Goal: Task Accomplishment & Management: Manage account settings

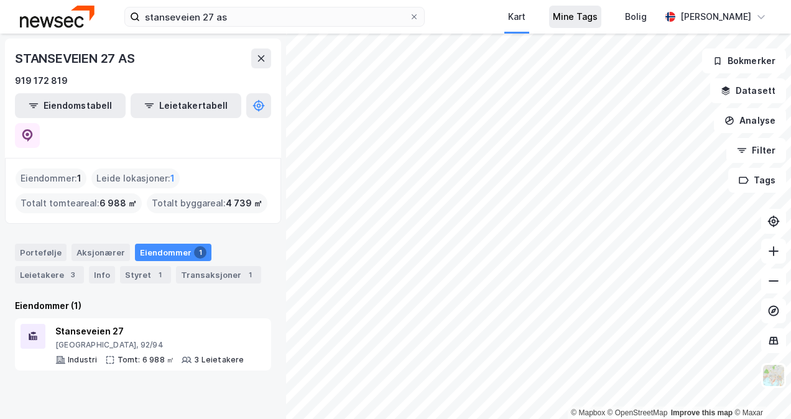
click at [590, 21] on div "Mine Tags" at bounding box center [575, 16] width 45 height 15
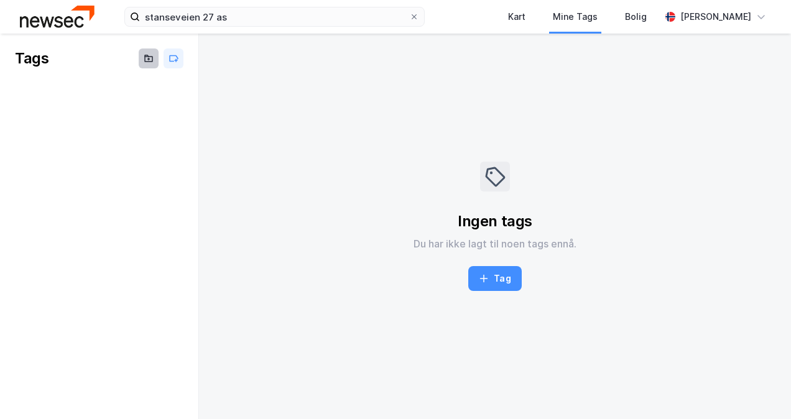
click at [149, 55] on icon at bounding box center [149, 59] width 10 height 10
click at [73, 91] on input at bounding box center [94, 93] width 128 height 19
click at [175, 58] on icon at bounding box center [174, 59] width 10 height 10
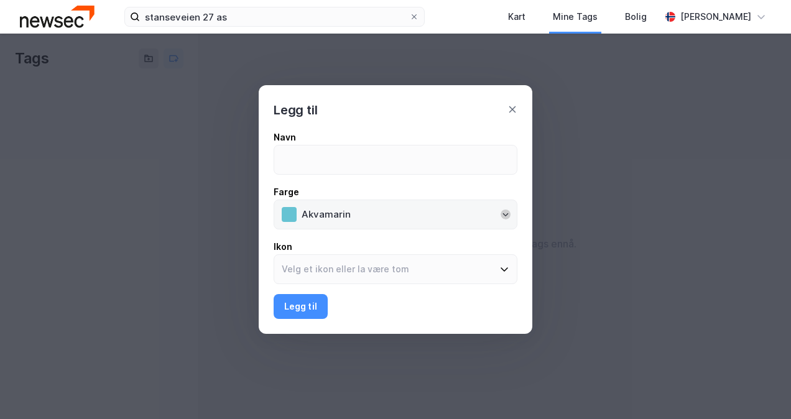
click at [506, 218] on icon "Open" at bounding box center [505, 214] width 7 height 7
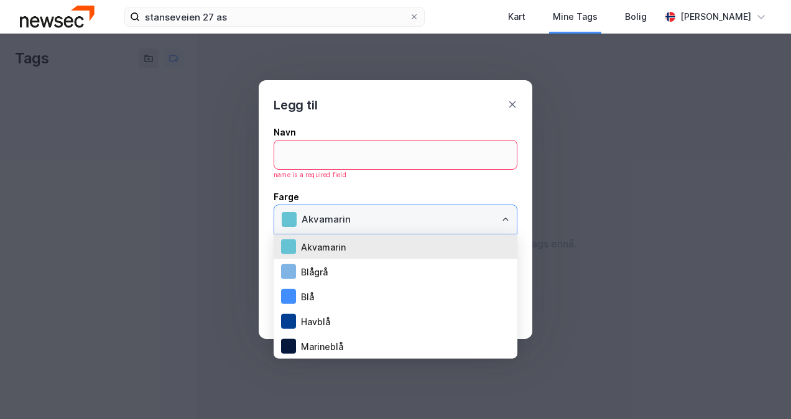
click at [506, 218] on icon "Close" at bounding box center [505, 219] width 7 height 7
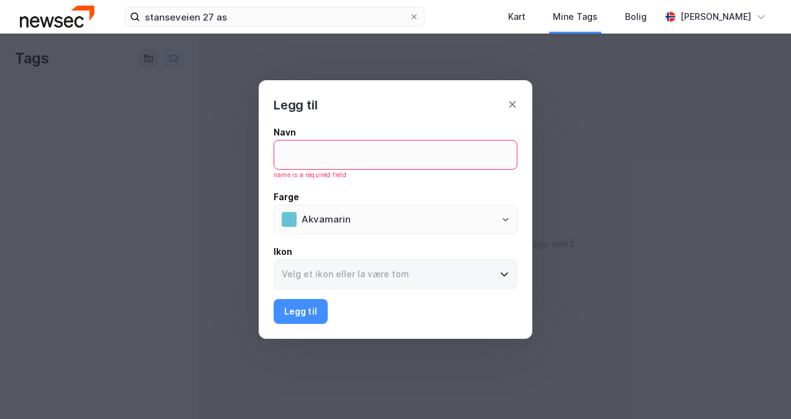
click at [503, 274] on icon at bounding box center [505, 274] width 10 height 10
click at [502, 274] on input at bounding box center [388, 274] width 228 height 29
click at [294, 157] on div at bounding box center [288, 151] width 15 height 15
click at [516, 96] on div at bounding box center [396, 126] width 244 height 249
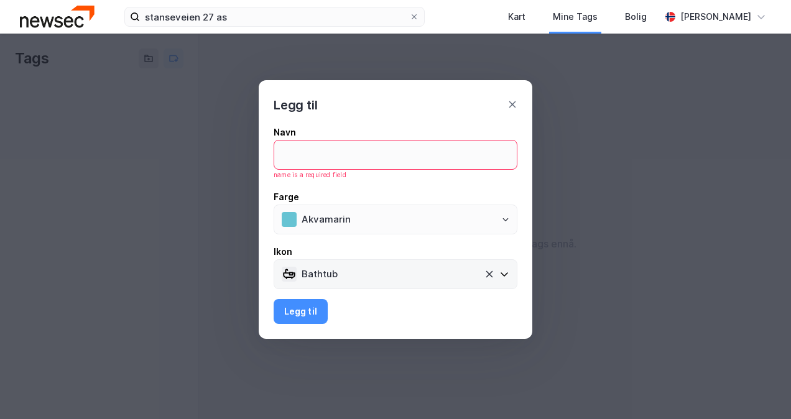
click at [510, 105] on div at bounding box center [396, 126] width 244 height 249
click at [513, 103] on div at bounding box center [396, 126] width 244 height 249
click at [505, 275] on icon at bounding box center [504, 275] width 7 height 4
click at [485, 275] on input "Bathtub" at bounding box center [389, 274] width 190 height 29
click at [482, 271] on input "Bathtub" at bounding box center [389, 274] width 190 height 29
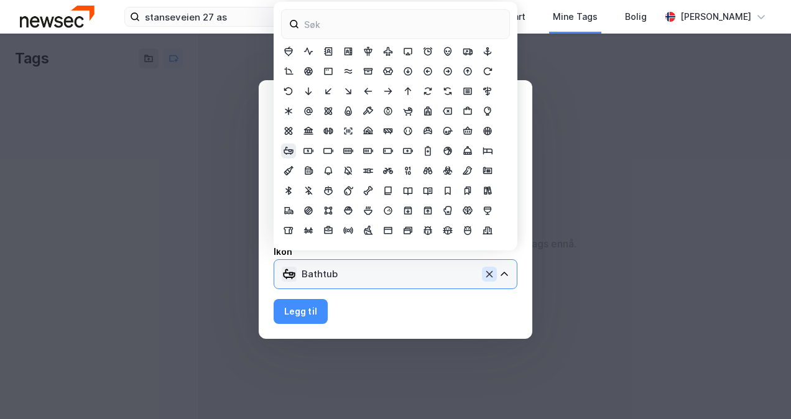
click at [482, 271] on input "Bathtub" at bounding box center [389, 274] width 190 height 29
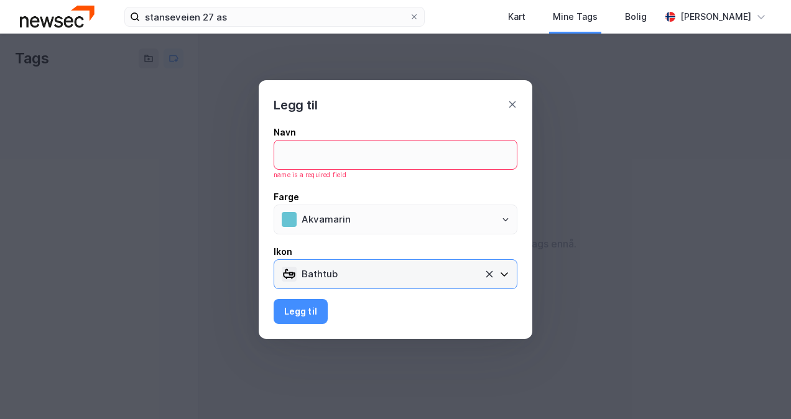
drag, startPoint x: 482, startPoint y: 271, endPoint x: 404, endPoint y: 269, distance: 77.2
click at [404, 269] on input "Bathtub" at bounding box center [389, 274] width 190 height 29
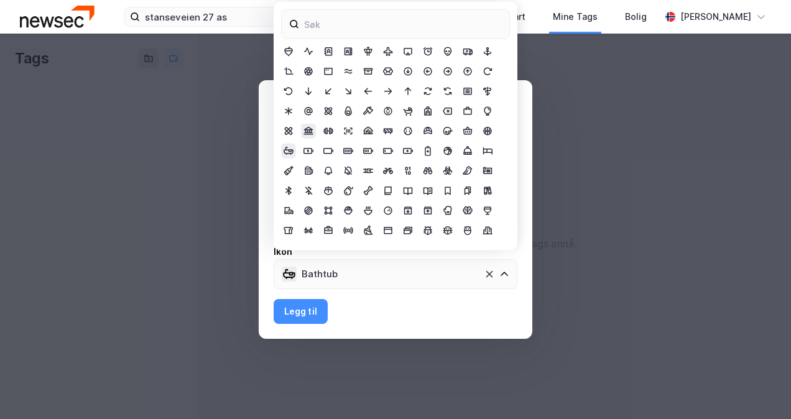
click at [310, 129] on icon at bounding box center [309, 131] width 10 height 8
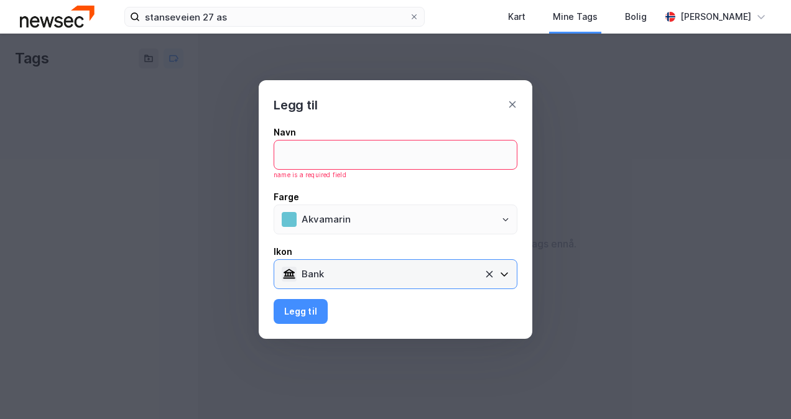
click at [437, 272] on input "Bank" at bounding box center [389, 274] width 190 height 29
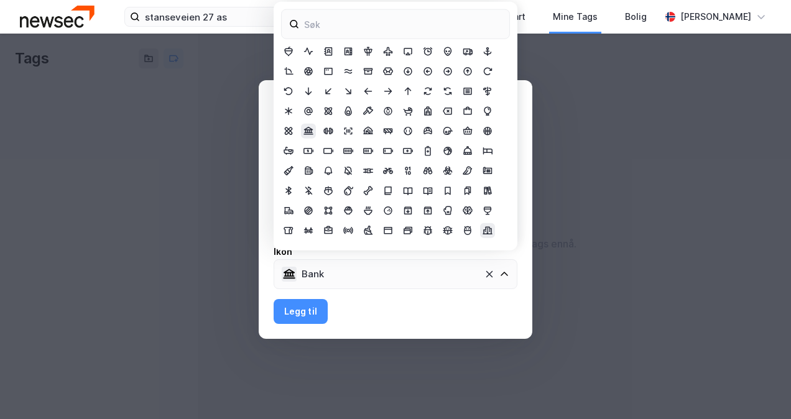
click at [490, 231] on icon at bounding box center [488, 231] width 10 height 10
type input "Building Apartment"
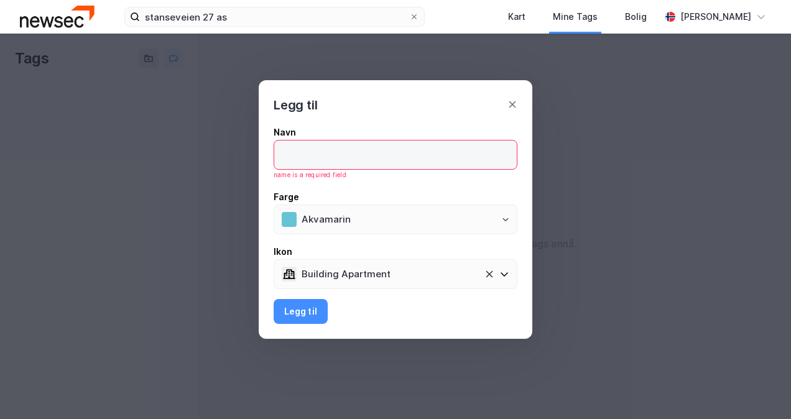
click at [350, 154] on input at bounding box center [395, 155] width 243 height 29
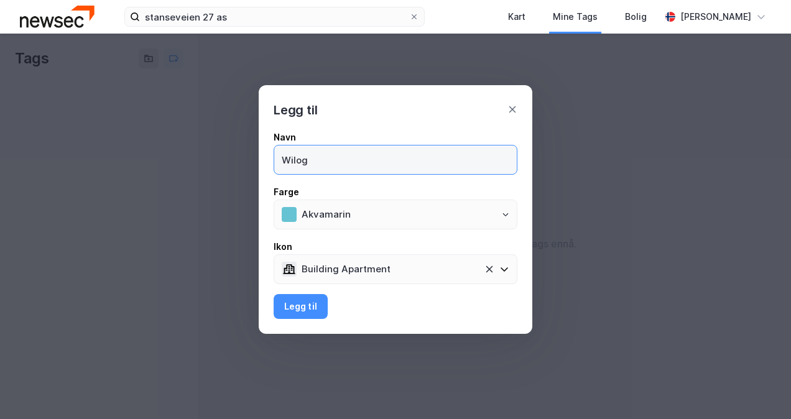
type input "Wilog"
click button "Building Apartment" at bounding box center [489, 269] width 15 height 15
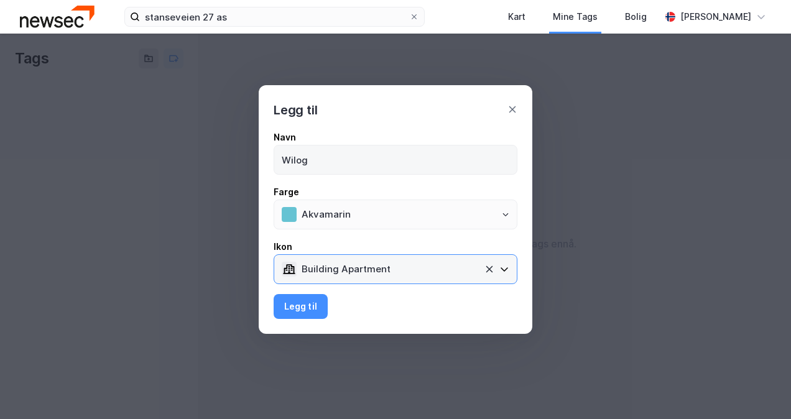
click at [294, 255] on input "Building Apartment" at bounding box center [389, 269] width 190 height 29
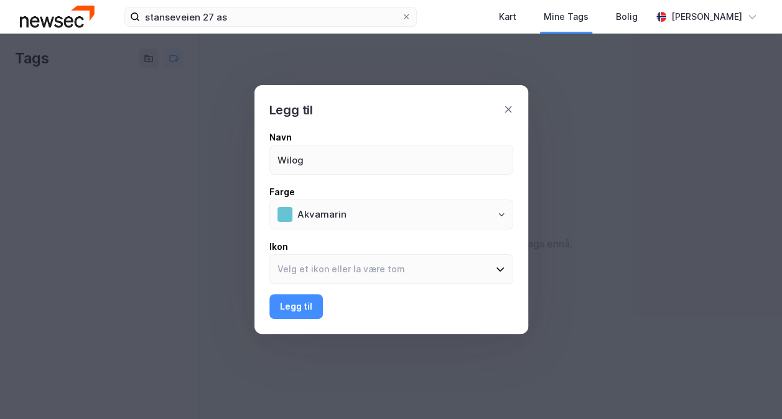
click at [309, 304] on input at bounding box center [403, 310] width 213 height 29
click at [382, 275] on input at bounding box center [384, 269] width 228 height 29
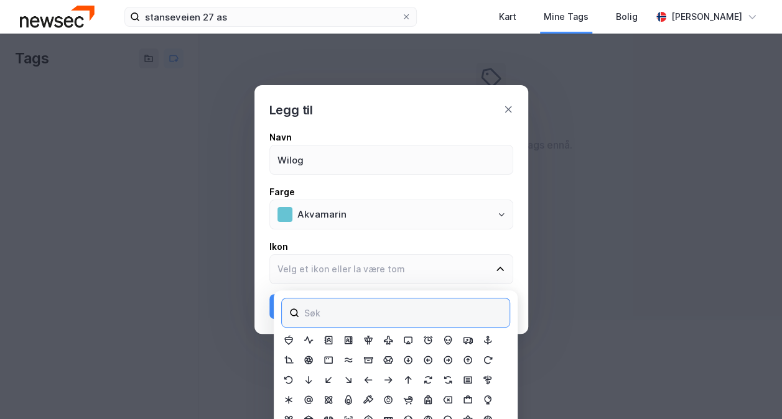
scroll to position [90, 0]
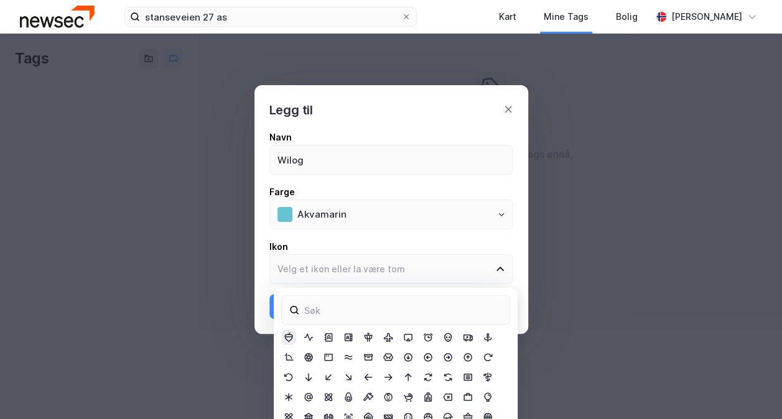
click at [291, 338] on icon at bounding box center [288, 338] width 9 height 10
type input "Acorn"
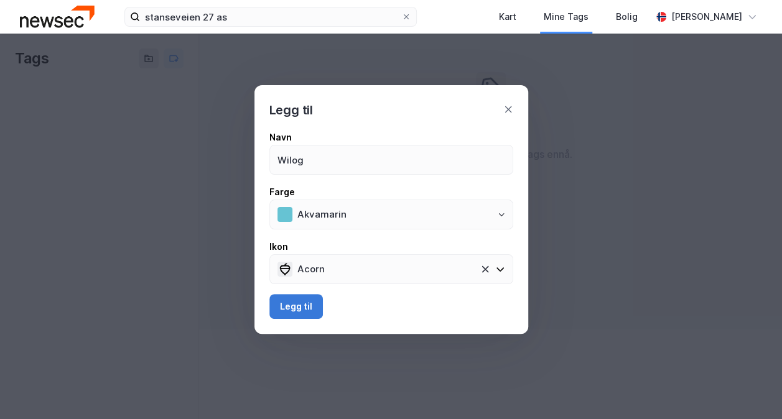
click at [314, 304] on button "Legg til" at bounding box center [296, 306] width 54 height 25
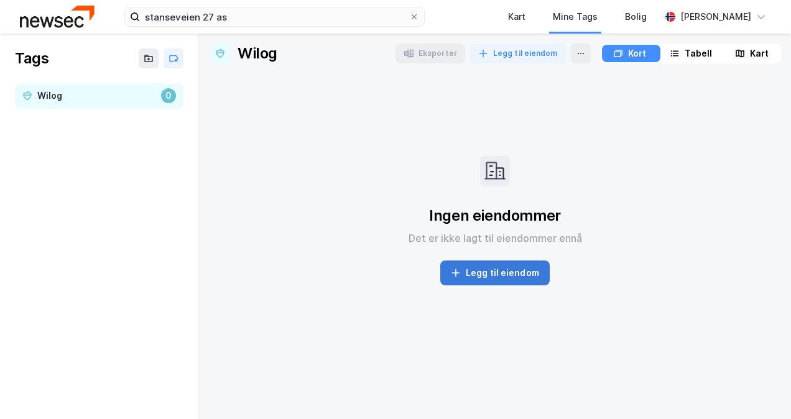
click at [504, 273] on button "Legg til eiendom" at bounding box center [496, 273] width 110 height 25
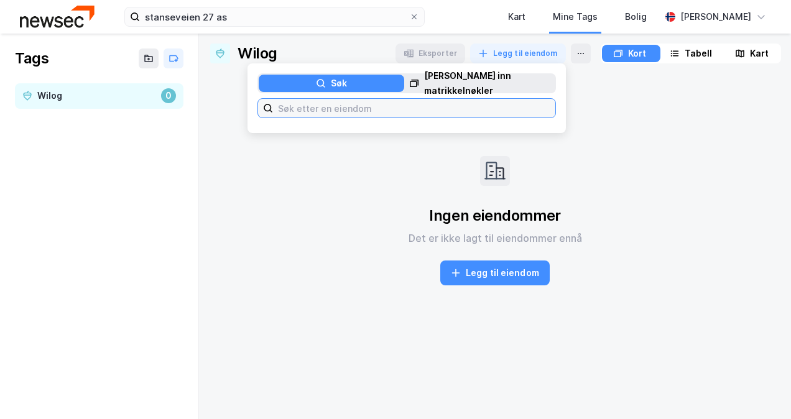
click at [317, 106] on input at bounding box center [414, 108] width 282 height 19
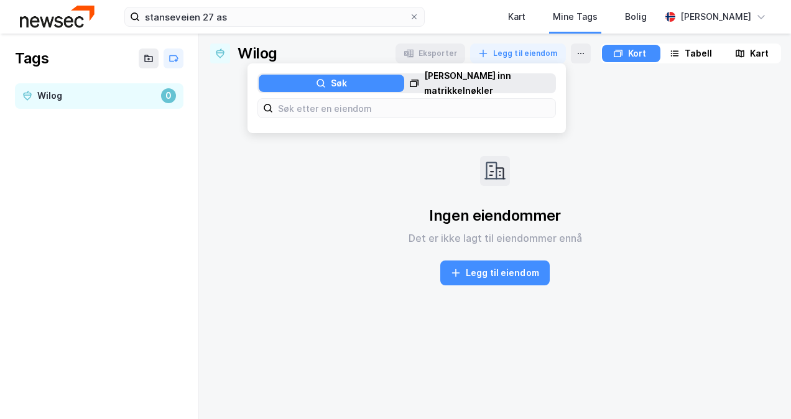
click at [454, 78] on div "[PERSON_NAME] inn matrikkelnøkler" at bounding box center [489, 83] width 131 height 30
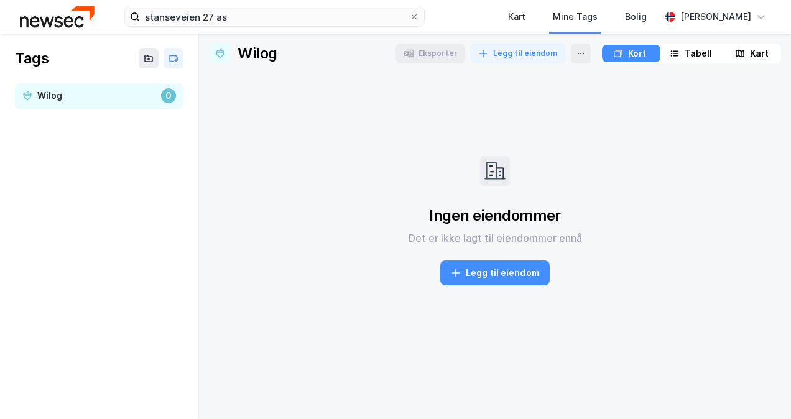
click at [621, 139] on div "Ingen eiendommer Det er ikke lagt til eiendommer ennå [PERSON_NAME] til eiendom" at bounding box center [495, 220] width 572 height 295
click at [429, 52] on div "Eksporter Legg til eiendom" at bounding box center [493, 54] width 195 height 20
click at [526, 54] on button "Legg til eiendom" at bounding box center [518, 54] width 96 height 20
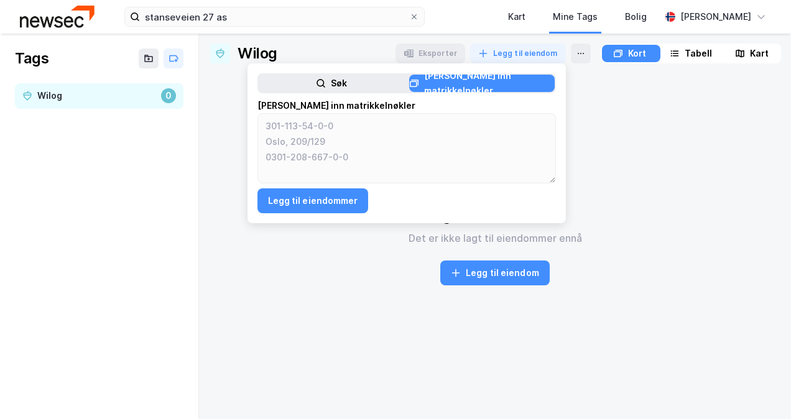
click at [317, 77] on div "Søk" at bounding box center [332, 83] width 146 height 17
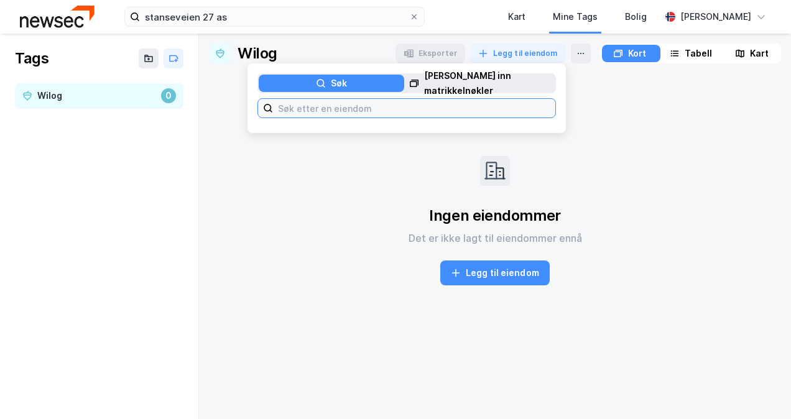
click at [297, 111] on input at bounding box center [414, 108] width 282 height 19
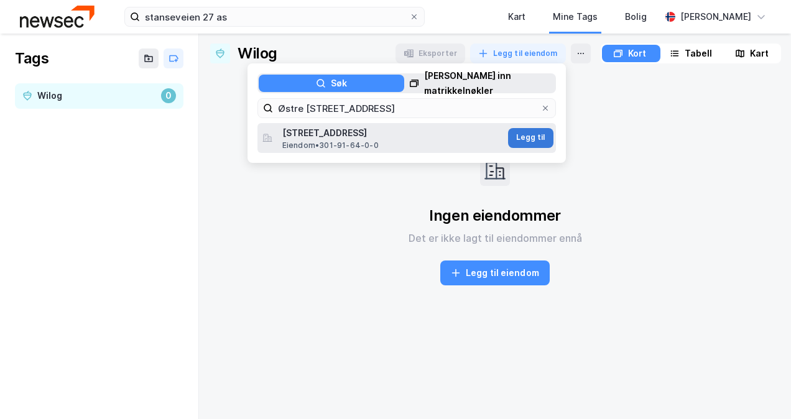
click at [525, 139] on button "Legg til" at bounding box center [530, 138] width 45 height 20
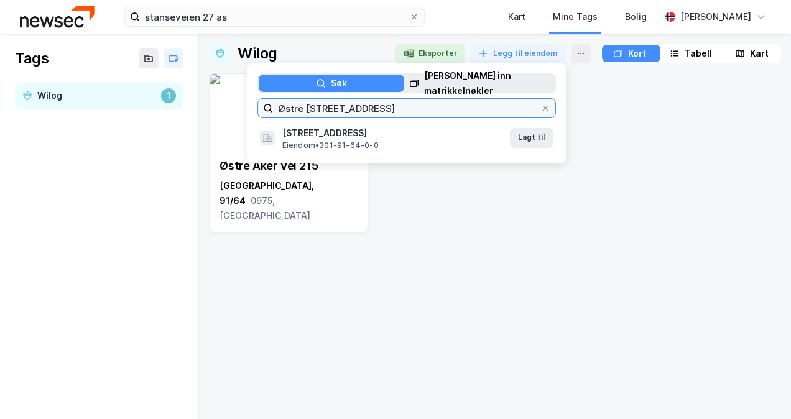
click at [387, 113] on input "Østre [STREET_ADDRESS]" at bounding box center [407, 108] width 268 height 19
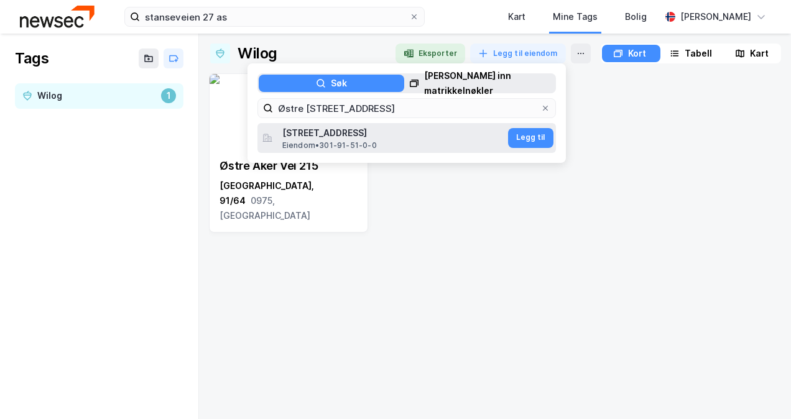
click at [364, 141] on span "Eiendom • 301-91-51-0-0" at bounding box center [329, 146] width 95 height 10
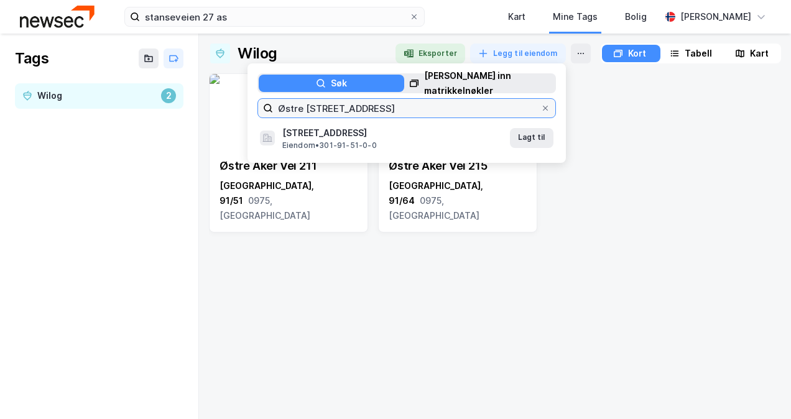
click at [403, 110] on input "Østre [STREET_ADDRESS]" at bounding box center [407, 108] width 268 height 19
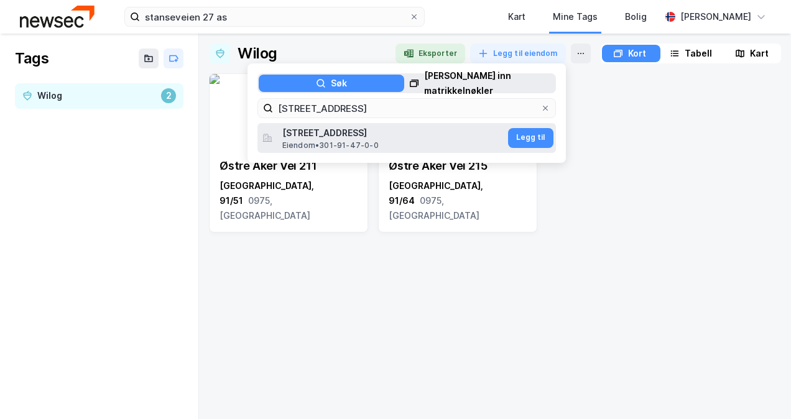
click at [414, 140] on span "[STREET_ADDRESS]" at bounding box center [393, 133] width 223 height 15
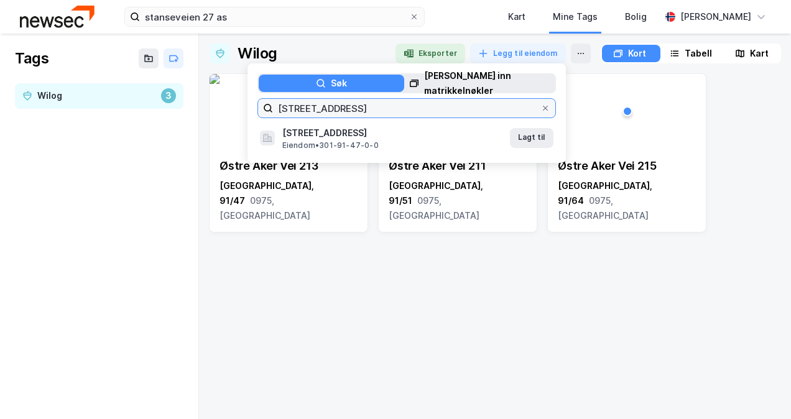
click at [380, 102] on input "[STREET_ADDRESS]" at bounding box center [407, 108] width 268 height 19
drag, startPoint x: 376, startPoint y: 111, endPoint x: 235, endPoint y: 98, distance: 141.9
click at [235, 98] on div "Wilog Eksporter Legg til eiendom Søk Lim inn matrikkelnøkler [GEOGRAPHIC_DATA] …" at bounding box center [495, 227] width 572 height 366
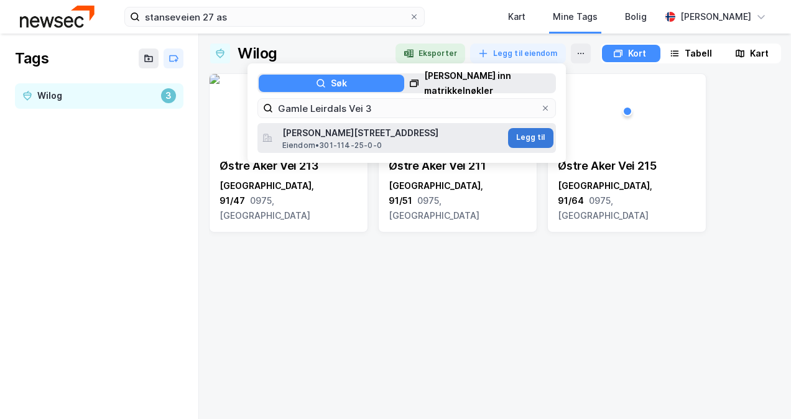
click at [521, 136] on button "Legg til" at bounding box center [530, 138] width 45 height 20
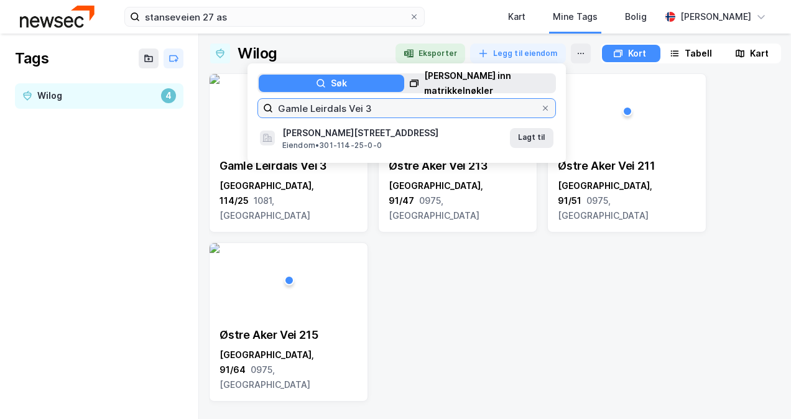
click at [417, 112] on input "Gamle Leirdals Vei 3" at bounding box center [407, 108] width 268 height 19
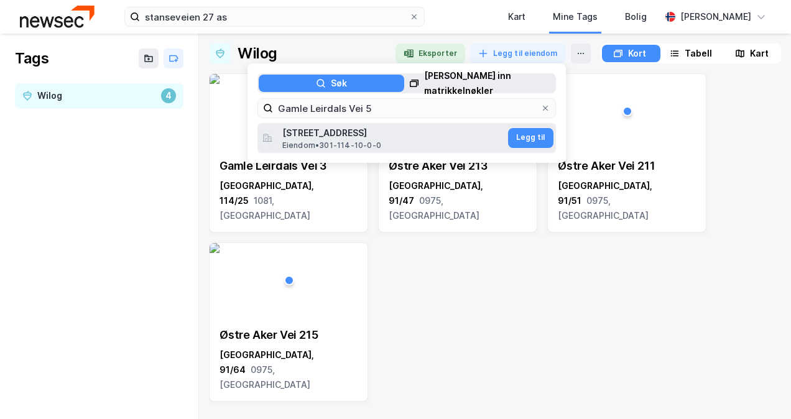
click at [403, 131] on span "[STREET_ADDRESS]" at bounding box center [393, 133] width 223 height 15
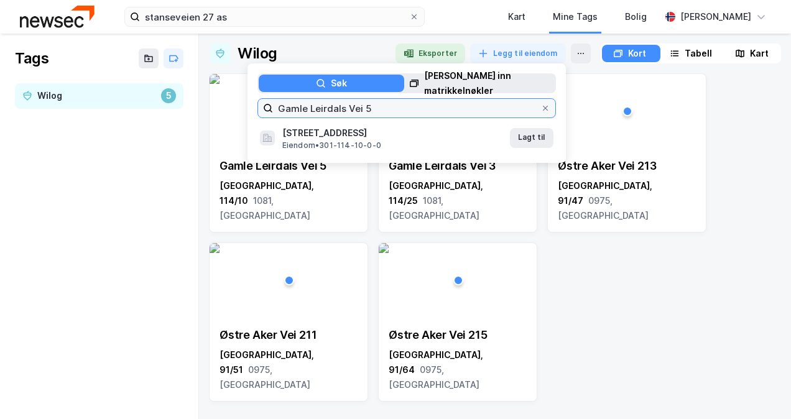
click at [418, 101] on input "Gamle Leirdals Vei 5" at bounding box center [407, 108] width 268 height 19
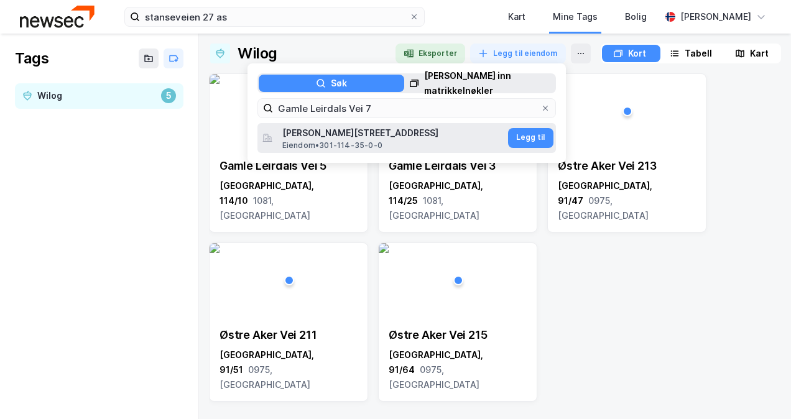
click at [392, 139] on span "[PERSON_NAME][STREET_ADDRESS]" at bounding box center [393, 133] width 223 height 15
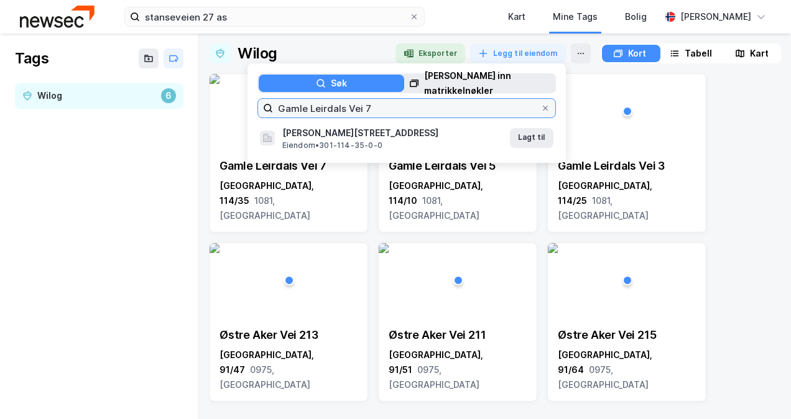
click at [415, 108] on input "Gamle Leirdals Vei 7" at bounding box center [407, 108] width 268 height 19
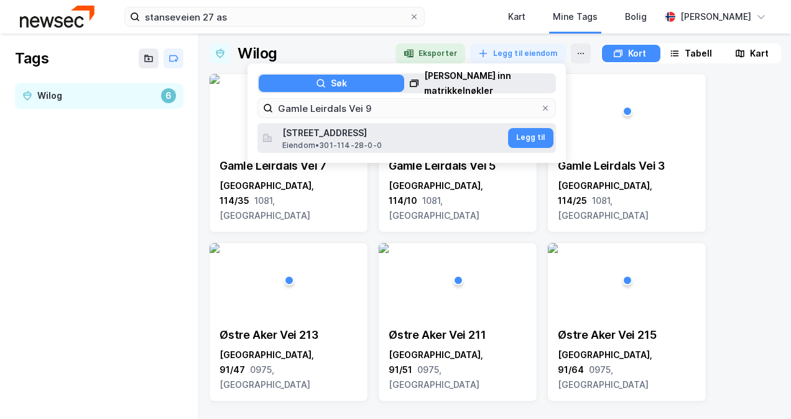
click at [391, 138] on span "[STREET_ADDRESS]" at bounding box center [393, 133] width 223 height 15
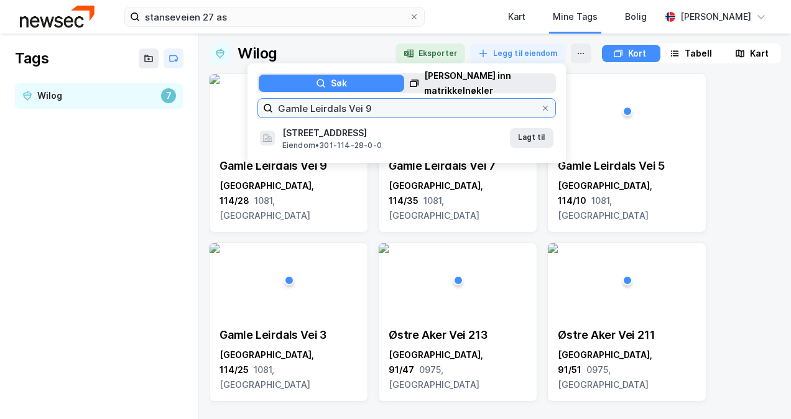
click at [421, 110] on input "Gamle Leirdals Vei 9" at bounding box center [407, 108] width 268 height 19
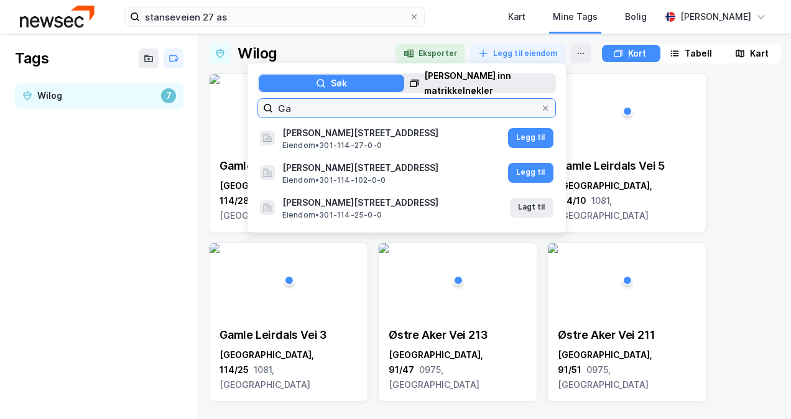
type input "G"
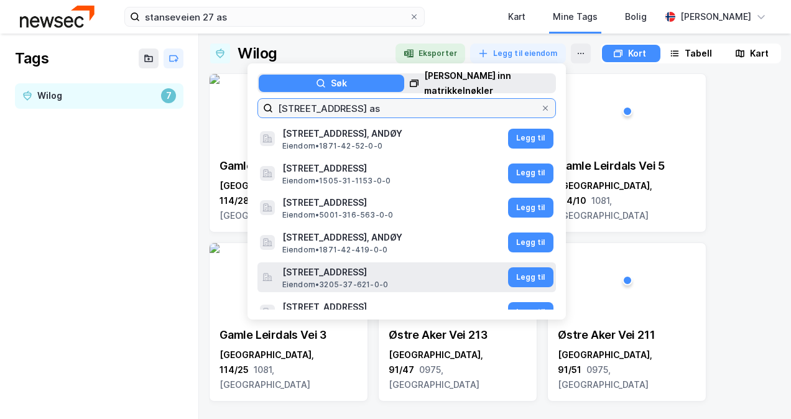
scroll to position [2641, 0]
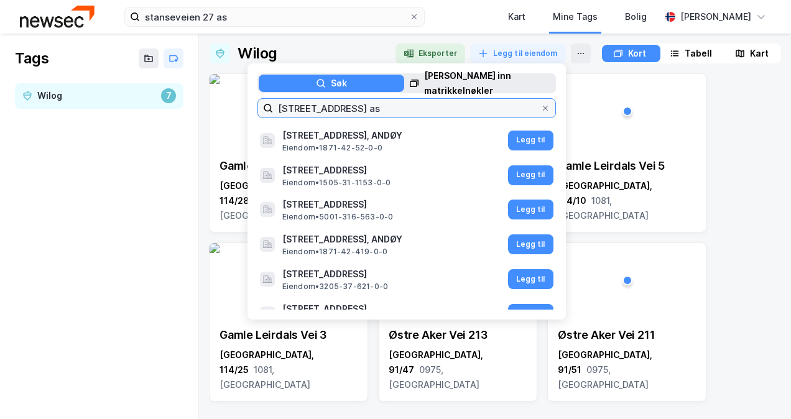
drag, startPoint x: 362, startPoint y: 106, endPoint x: 178, endPoint y: 105, distance: 184.2
click at [178, 105] on div "Tags Wilog 7 Wilog Eksporter Legg til eiendom Søk Lim inn matrikkelnøkler [STRE…" at bounding box center [395, 227] width 791 height 386
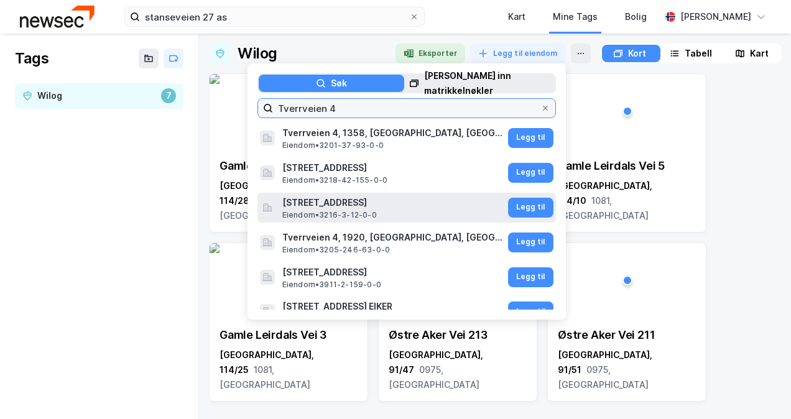
type input "Tverrveien 4"
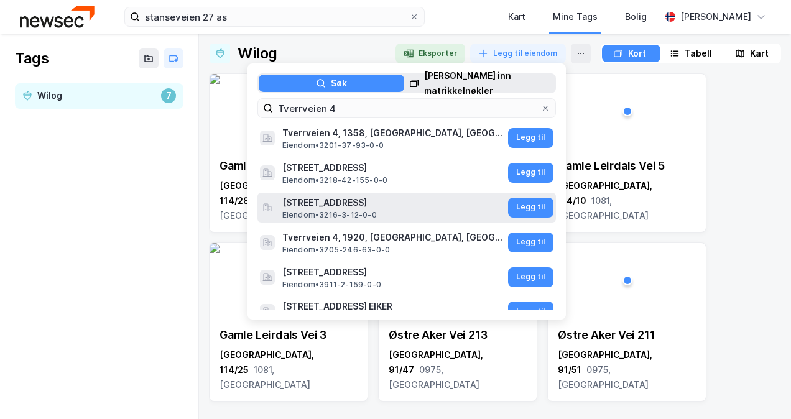
click at [332, 210] on span "Eiendom • 3216-3-12-0-0" at bounding box center [329, 215] width 95 height 10
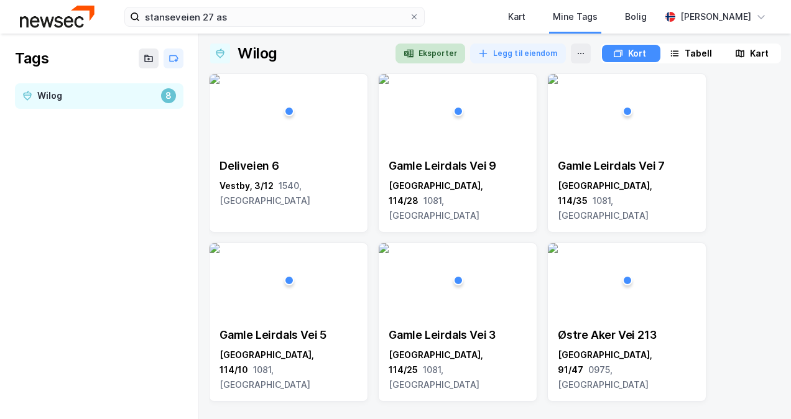
click at [436, 49] on button "Eksporter" at bounding box center [431, 54] width 70 height 20
click at [508, 50] on button "Legg til eiendom" at bounding box center [518, 54] width 96 height 20
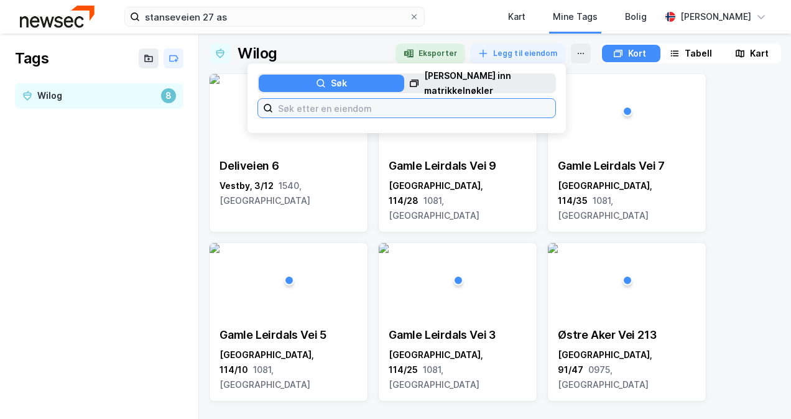
click at [413, 106] on input at bounding box center [414, 108] width 282 height 19
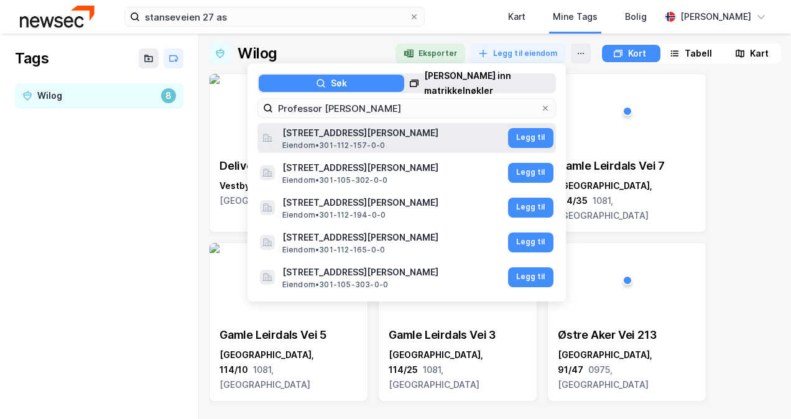
click at [369, 141] on span "Eiendom • 301-112-157-0-0" at bounding box center [333, 146] width 103 height 10
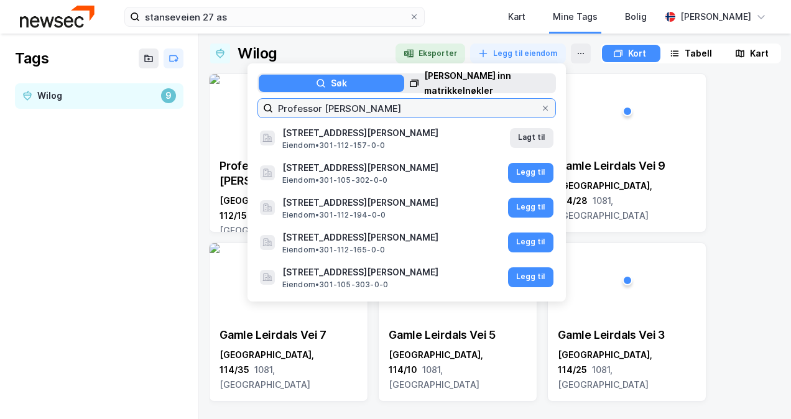
click at [402, 105] on input "Professor [PERSON_NAME]" at bounding box center [407, 108] width 268 height 19
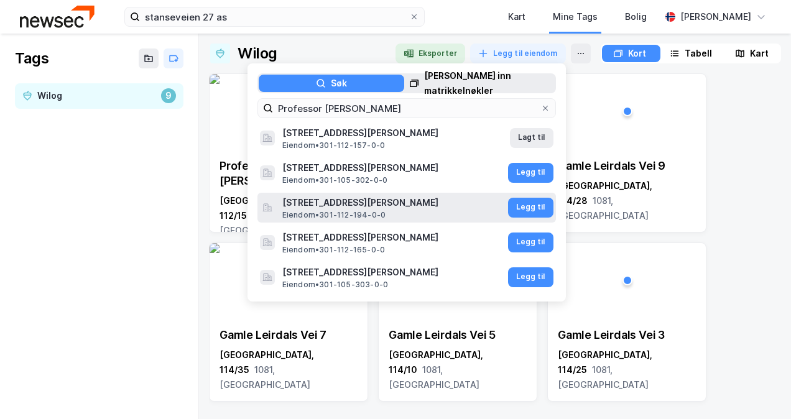
click at [374, 203] on span "[STREET_ADDRESS][PERSON_NAME]" at bounding box center [393, 202] width 223 height 15
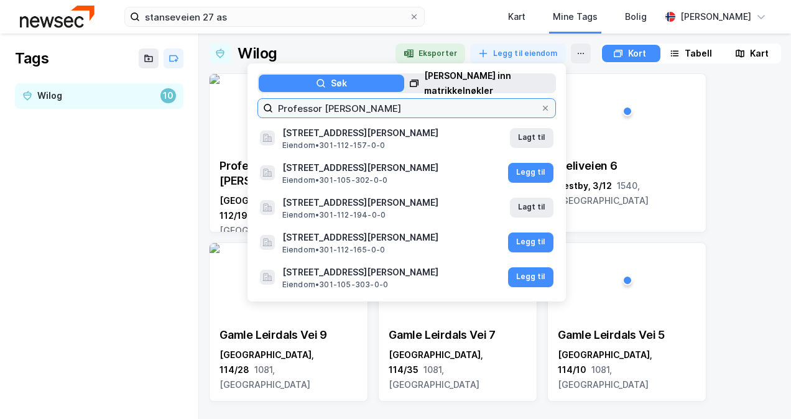
drag, startPoint x: 386, startPoint y: 103, endPoint x: 183, endPoint y: 95, distance: 203.0
click at [183, 95] on div "Tags Wilog 10 Wilog Eksporter Legg til eiendom Søk Lim inn matrikkelnøkler Prof…" at bounding box center [395, 227] width 791 height 386
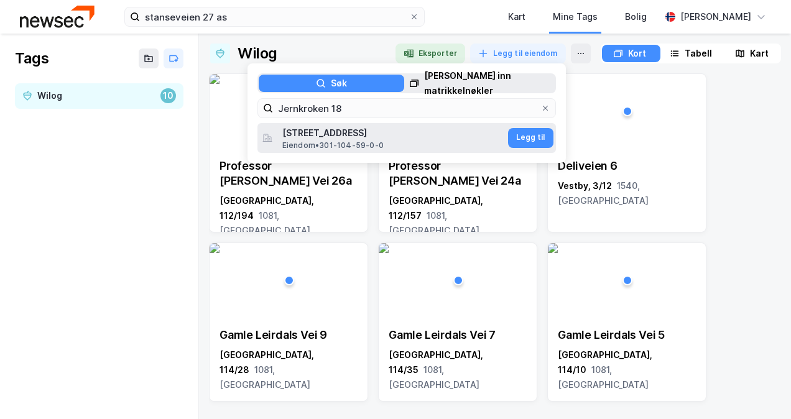
click at [346, 142] on span "Eiendom • 301-104-59-0-0" at bounding box center [332, 146] width 101 height 10
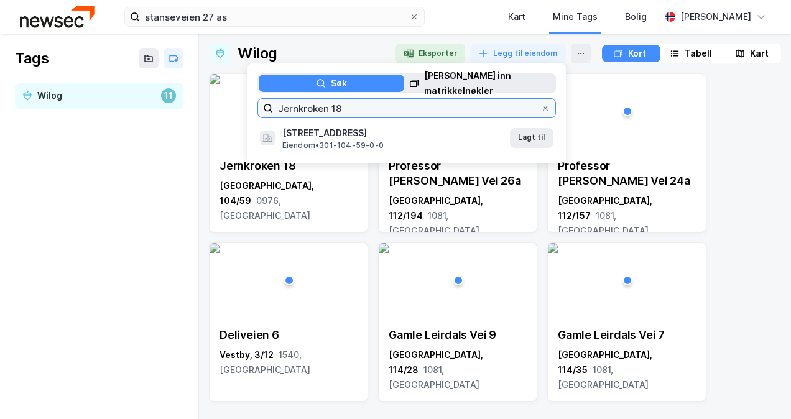
drag, startPoint x: 371, startPoint y: 101, endPoint x: 240, endPoint y: 91, distance: 131.1
click at [248, 91] on div "Søk Lim inn matrikkelnøkler Jernkroken 18 [STREET_ADDRESS], [GEOGRAPHIC_DATA] •…" at bounding box center [407, 113] width 319 height 100
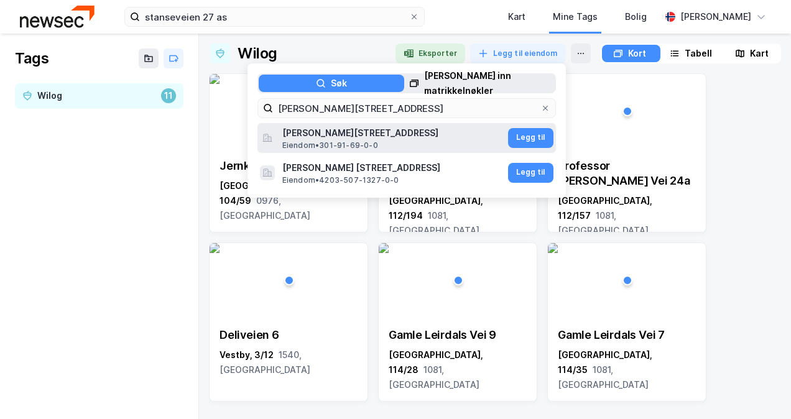
click at [365, 135] on span "[PERSON_NAME][STREET_ADDRESS]" at bounding box center [393, 133] width 223 height 15
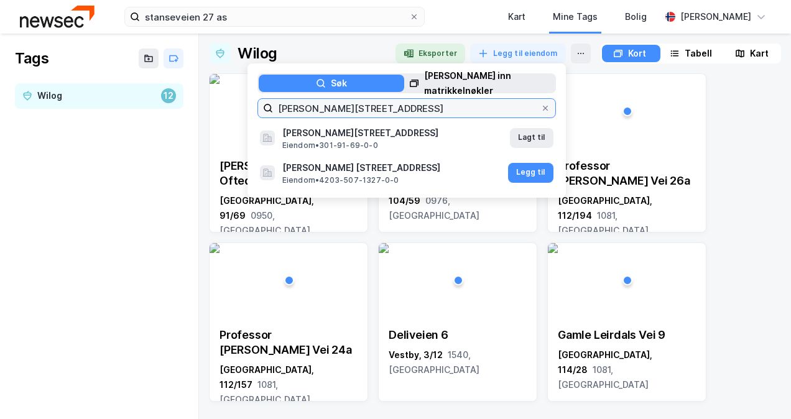
click at [367, 107] on input "[PERSON_NAME][STREET_ADDRESS]" at bounding box center [407, 108] width 268 height 19
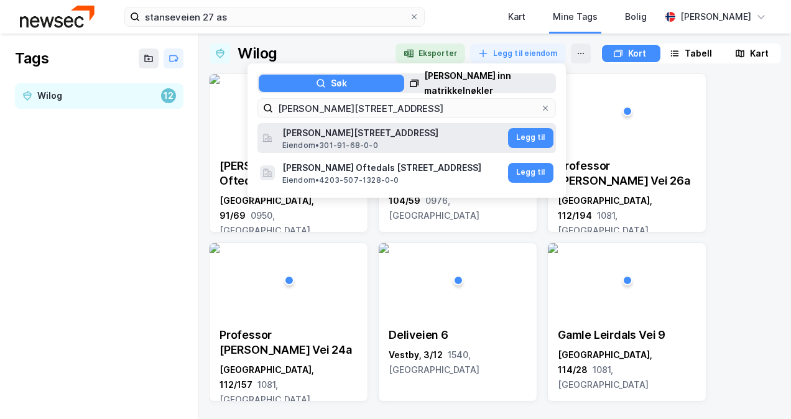
click at [358, 134] on span "[PERSON_NAME][STREET_ADDRESS]" at bounding box center [393, 133] width 223 height 15
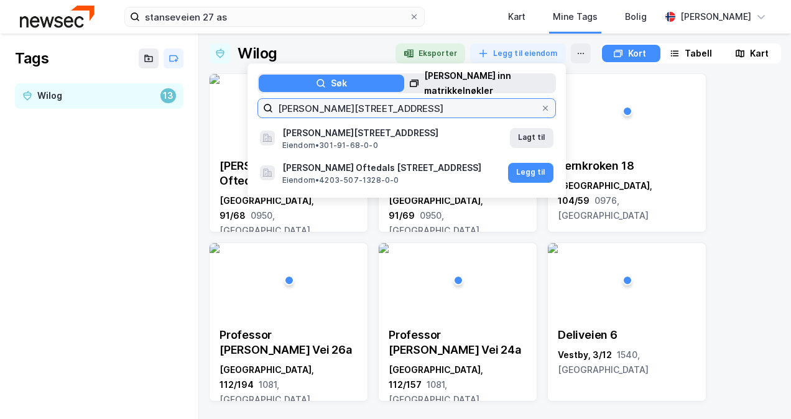
drag, startPoint x: 389, startPoint y: 108, endPoint x: 140, endPoint y: 88, distance: 249.7
click at [140, 88] on div "Tags Wilog 13 Wilog Eksporter Legg til eiendom Søk Lim inn matrikkelnøkler [PER…" at bounding box center [395, 227] width 791 height 386
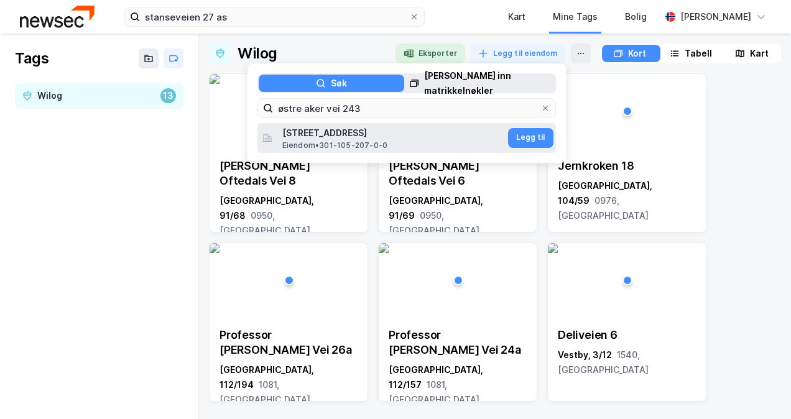
click at [387, 126] on span "[STREET_ADDRESS]" at bounding box center [393, 133] width 223 height 15
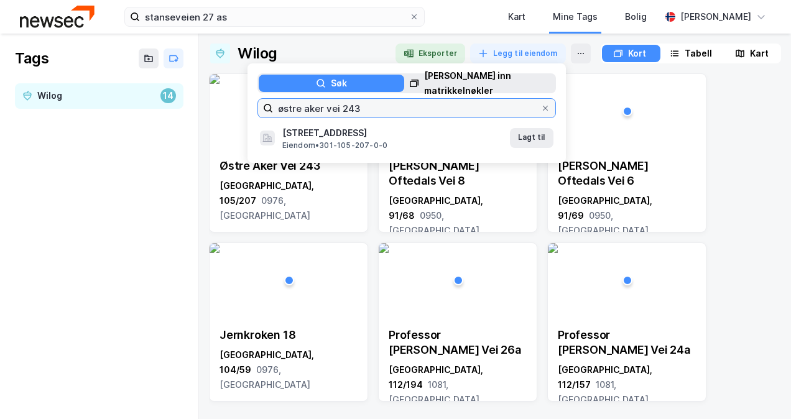
click at [366, 109] on input "østre aker vei 243" at bounding box center [407, 108] width 268 height 19
drag, startPoint x: 366, startPoint y: 109, endPoint x: 168, endPoint y: 119, distance: 198.2
click at [168, 119] on div "Tags Wilog 14 Wilog Eksporter Legg til eiendom [GEOGRAPHIC_DATA] matrikkelnøkle…" at bounding box center [395, 227] width 791 height 386
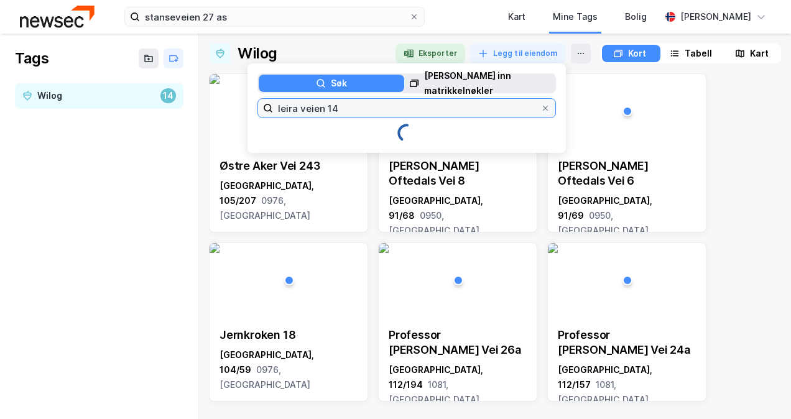
click at [293, 110] on input "leira veien 14" at bounding box center [407, 108] width 268 height 19
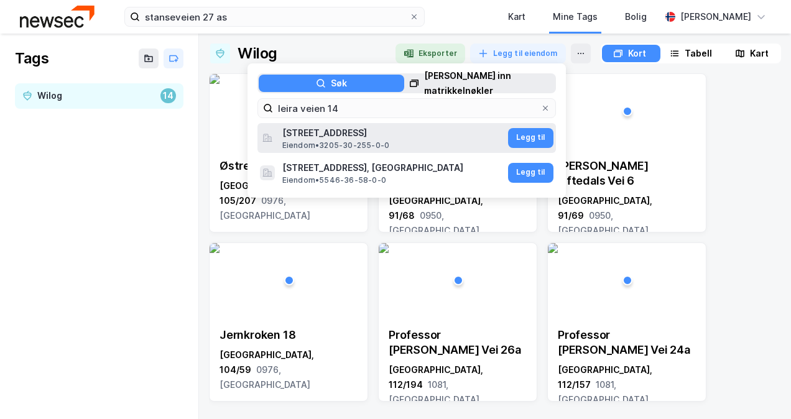
click at [327, 139] on span "[STREET_ADDRESS]" at bounding box center [393, 133] width 223 height 15
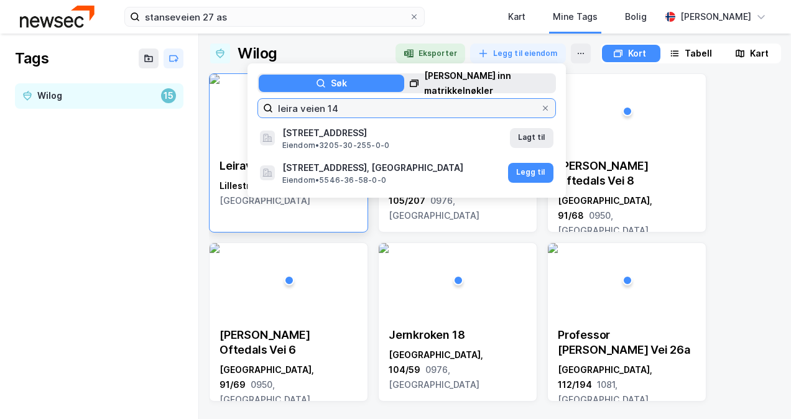
drag, startPoint x: 350, startPoint y: 105, endPoint x: 226, endPoint y: 90, distance: 124.2
click at [226, 90] on div "Wilog Eksporter Legg til eiendom Søk Lim inn matrikkelnøkler leira veien [STREE…" at bounding box center [495, 227] width 572 height 366
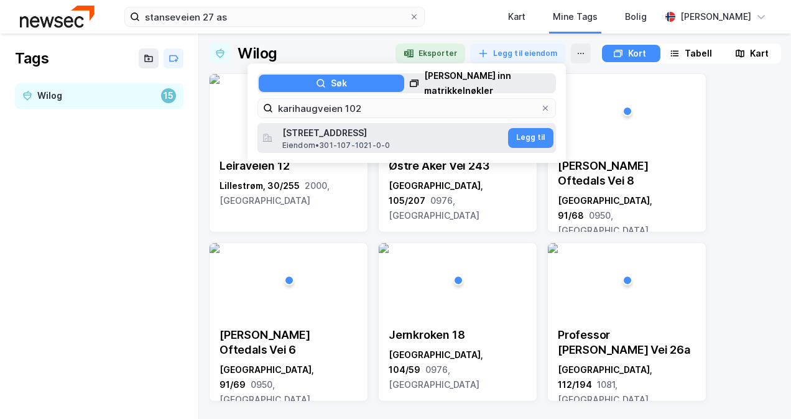
click at [329, 131] on span "[STREET_ADDRESS]" at bounding box center [393, 133] width 223 height 15
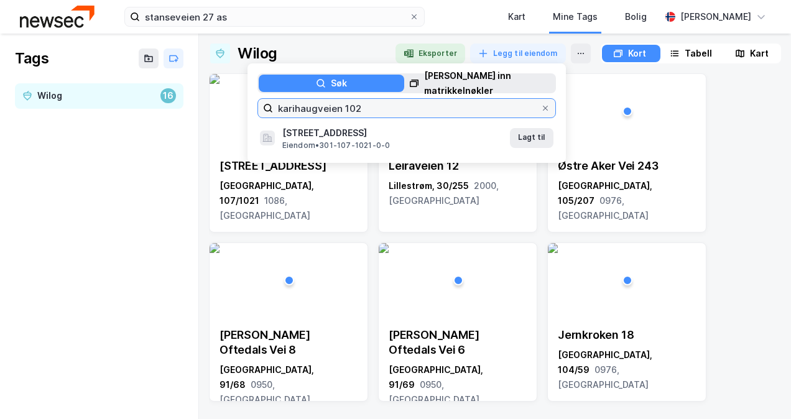
click at [382, 106] on input "karihaugveien 102" at bounding box center [407, 108] width 268 height 19
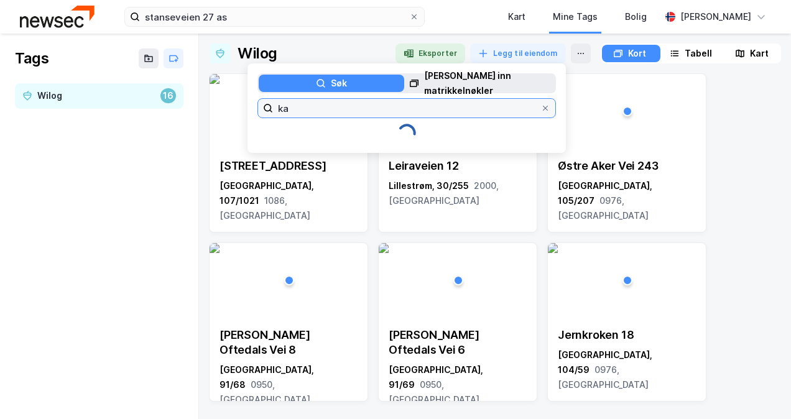
type input "k"
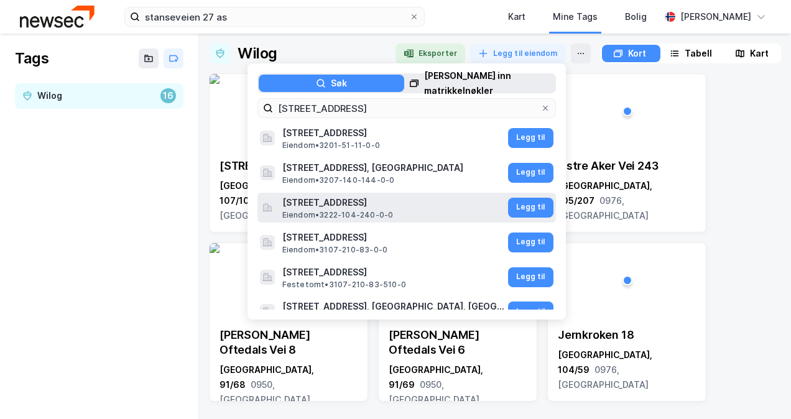
click at [401, 205] on span "[STREET_ADDRESS]" at bounding box center [393, 202] width 223 height 15
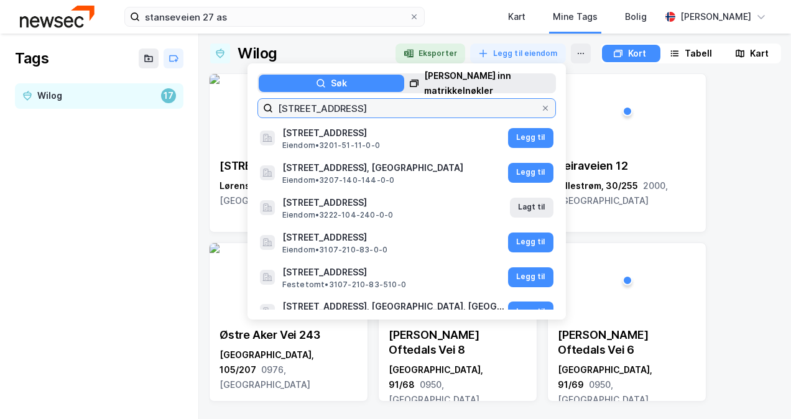
click at [371, 110] on input "[STREET_ADDRESS]" at bounding box center [407, 108] width 268 height 19
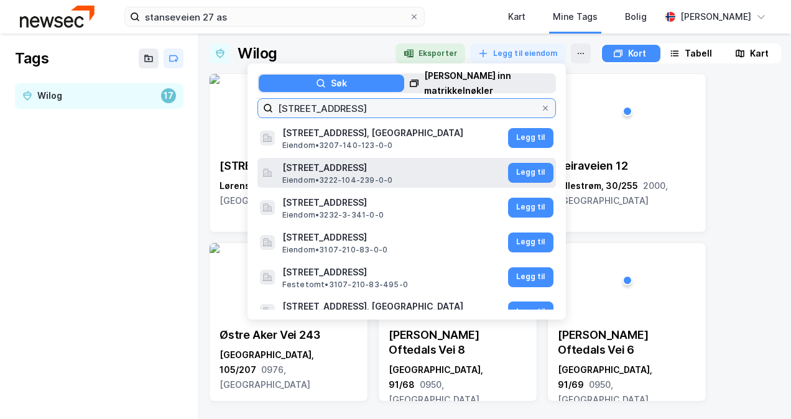
type input "[STREET_ADDRESS]"
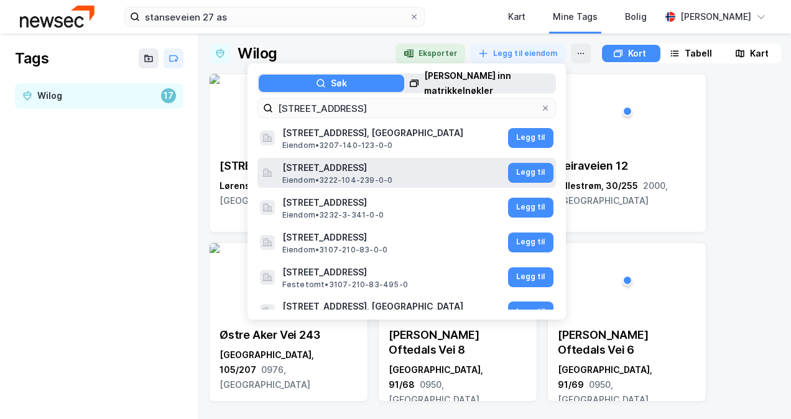
click at [383, 168] on span "[STREET_ADDRESS]" at bounding box center [393, 168] width 223 height 15
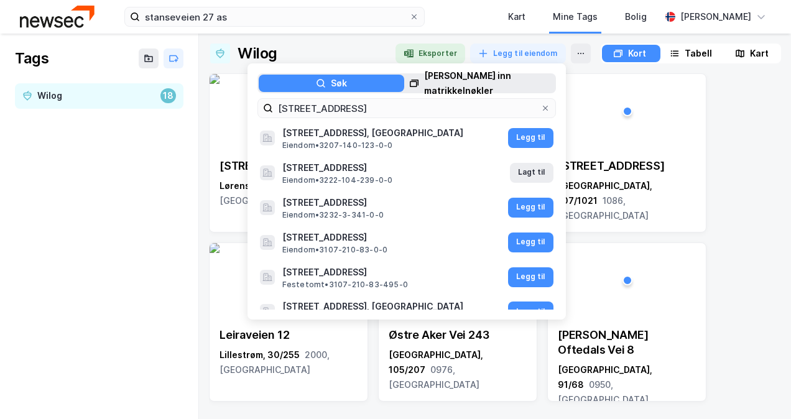
click at [434, 84] on div "[PERSON_NAME] inn matrikkelnøkler" at bounding box center [489, 83] width 131 height 30
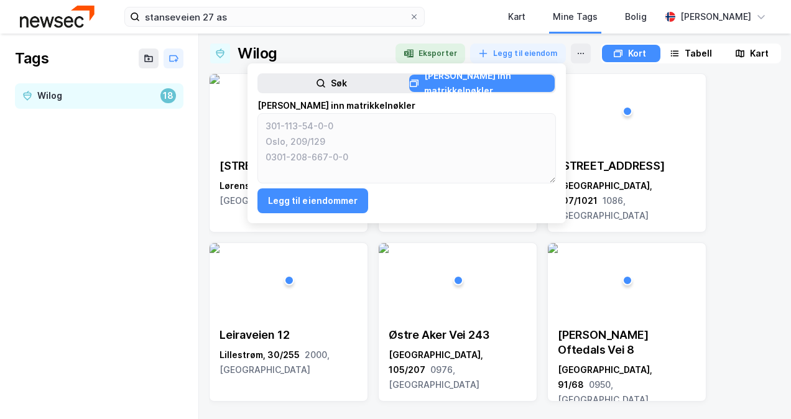
click at [357, 77] on div "Søk" at bounding box center [332, 83] width 146 height 17
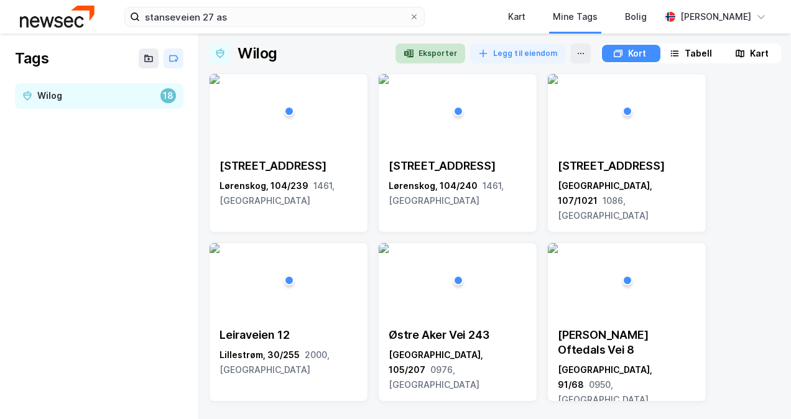
click at [427, 55] on button "Eksporter" at bounding box center [431, 54] width 70 height 20
click at [110, 92] on div "Wilog" at bounding box center [96, 96] width 118 height 16
click at [707, 54] on div "Tabell" at bounding box center [698, 53] width 27 height 15
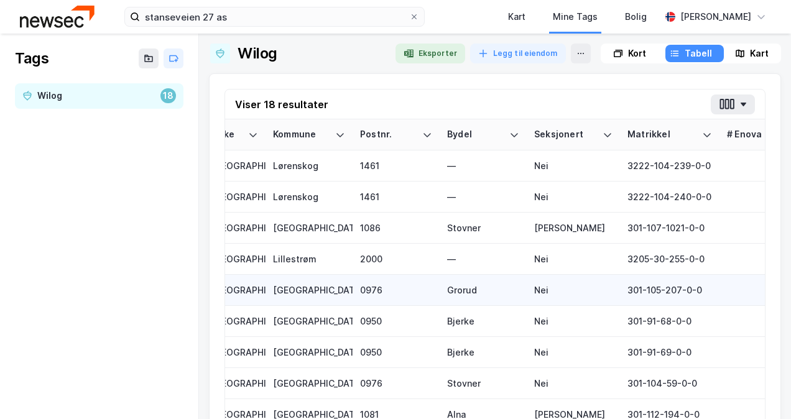
scroll to position [0, 1135]
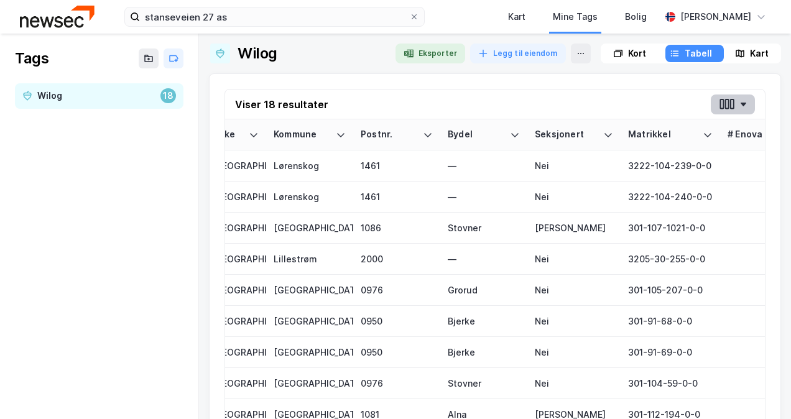
click at [724, 107] on icon "button" at bounding box center [727, 104] width 16 height 13
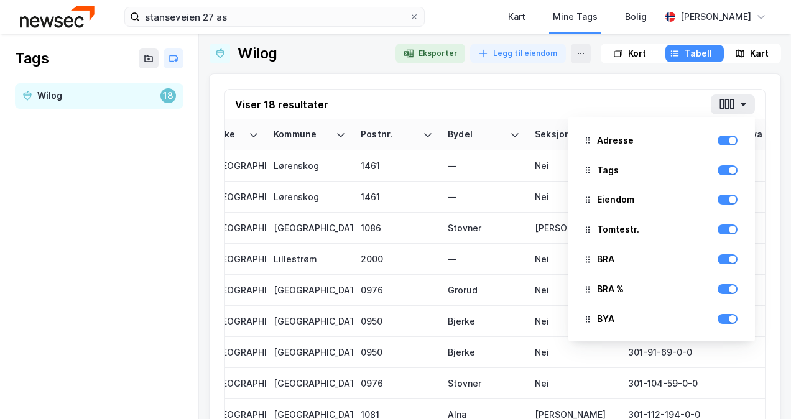
click at [718, 175] on div at bounding box center [728, 170] width 20 height 15
click at [718, 170] on div at bounding box center [728, 171] width 20 height 10
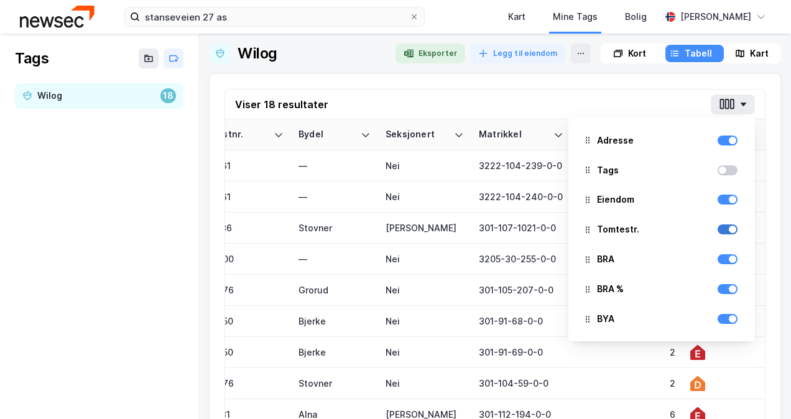
click at [718, 225] on div at bounding box center [728, 230] width 20 height 10
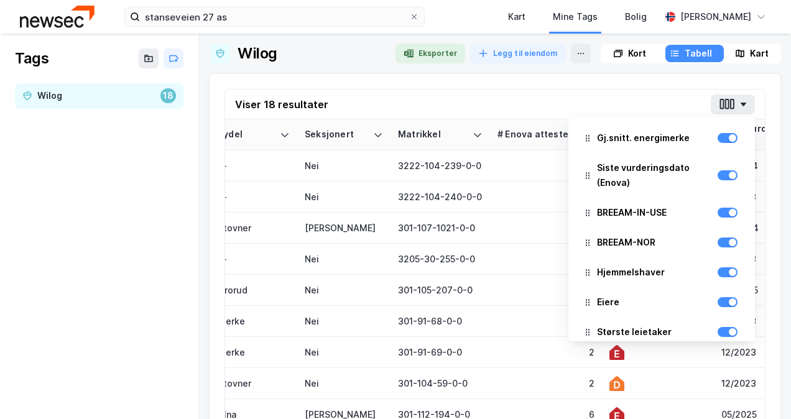
scroll to position [553, 0]
